Goal: Task Accomplishment & Management: Manage account settings

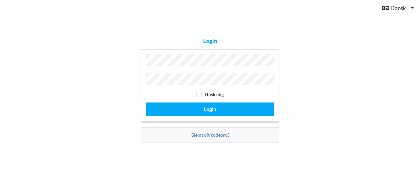
click at [146, 102] on button "Login" at bounding box center [210, 108] width 129 height 13
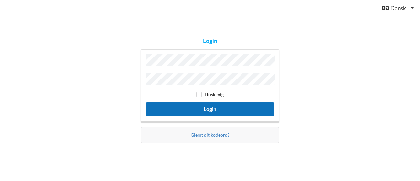
click at [191, 103] on button "Login" at bounding box center [210, 108] width 129 height 13
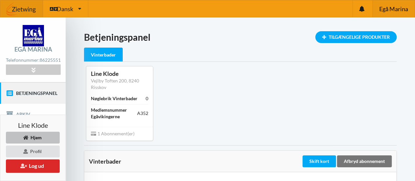
click at [404, 6] on span "Egå Marina" at bounding box center [393, 9] width 29 height 6
click at [391, 8] on span "Egå Marina" at bounding box center [393, 9] width 29 height 6
click at [45, 168] on button "Log ud" at bounding box center [33, 165] width 54 height 13
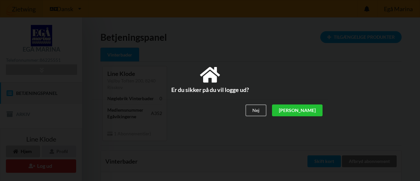
click at [307, 110] on div "[PERSON_NAME]" at bounding box center [297, 110] width 51 height 12
